Goal: Check status: Check status

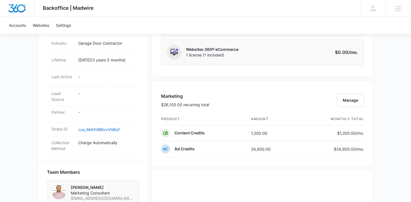
scroll to position [393, 0]
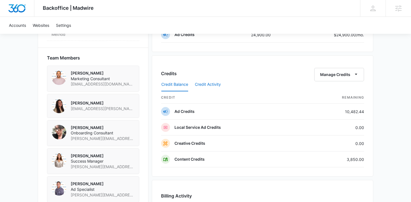
click at [209, 83] on button "Credit Activity" at bounding box center [208, 84] width 26 height 13
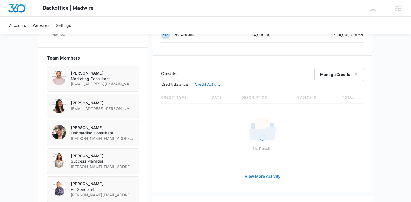
click at [257, 175] on button "View More Activity" at bounding box center [262, 176] width 47 height 13
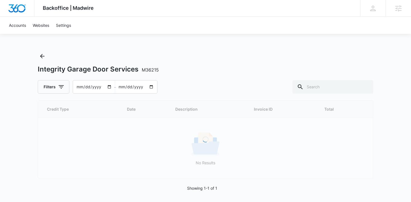
scroll to position [3, 0]
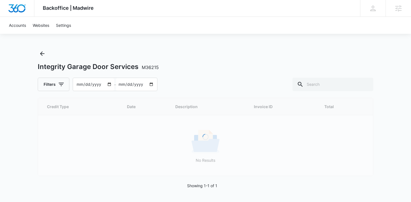
click at [69, 82] on div "Filters [DATE] – [DATE]" at bounding box center [98, 84] width 120 height 13
click at [46, 89] on button "Filters" at bounding box center [54, 84] width 32 height 13
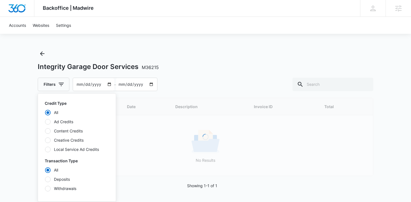
click at [48, 180] on div at bounding box center [48, 180] width 6 height 6
click at [45, 179] on input "Deposits" at bounding box center [45, 179] width 0 height 0
radio input "false"
radio input "true"
click at [22, 130] on div "Backoffice | Madwire Apps Settings KT [PERSON_NAME] [PERSON_NAME][EMAIL_ADDRESS…" at bounding box center [205, 99] width 411 height 205
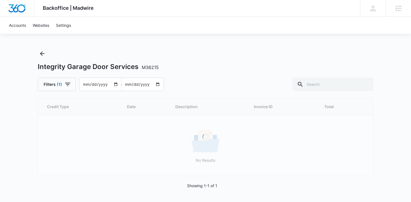
click at [161, 84] on input "[DATE]" at bounding box center [142, 84] width 41 height 13
click at [158, 83] on input "[DATE]" at bounding box center [142, 84] width 41 height 13
type input "[DATE]"
click at [99, 84] on input "[DATE]" at bounding box center [99, 84] width 41 height 13
click at [91, 83] on input "[DATE]" at bounding box center [99, 84] width 41 height 13
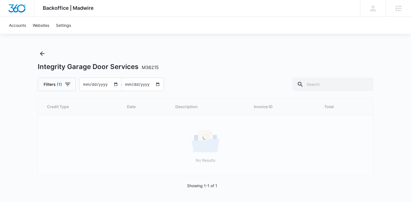
click at [113, 86] on input "[DATE]" at bounding box center [99, 84] width 41 height 13
type input "[DATE]"
click at [183, 75] on div "Integrity Garage Door Services M36215 Filters [PHONE_NUMBER][DATE] – [DATE]" at bounding box center [205, 70] width 335 height 42
